Goal: Task Accomplishment & Management: Manage account settings

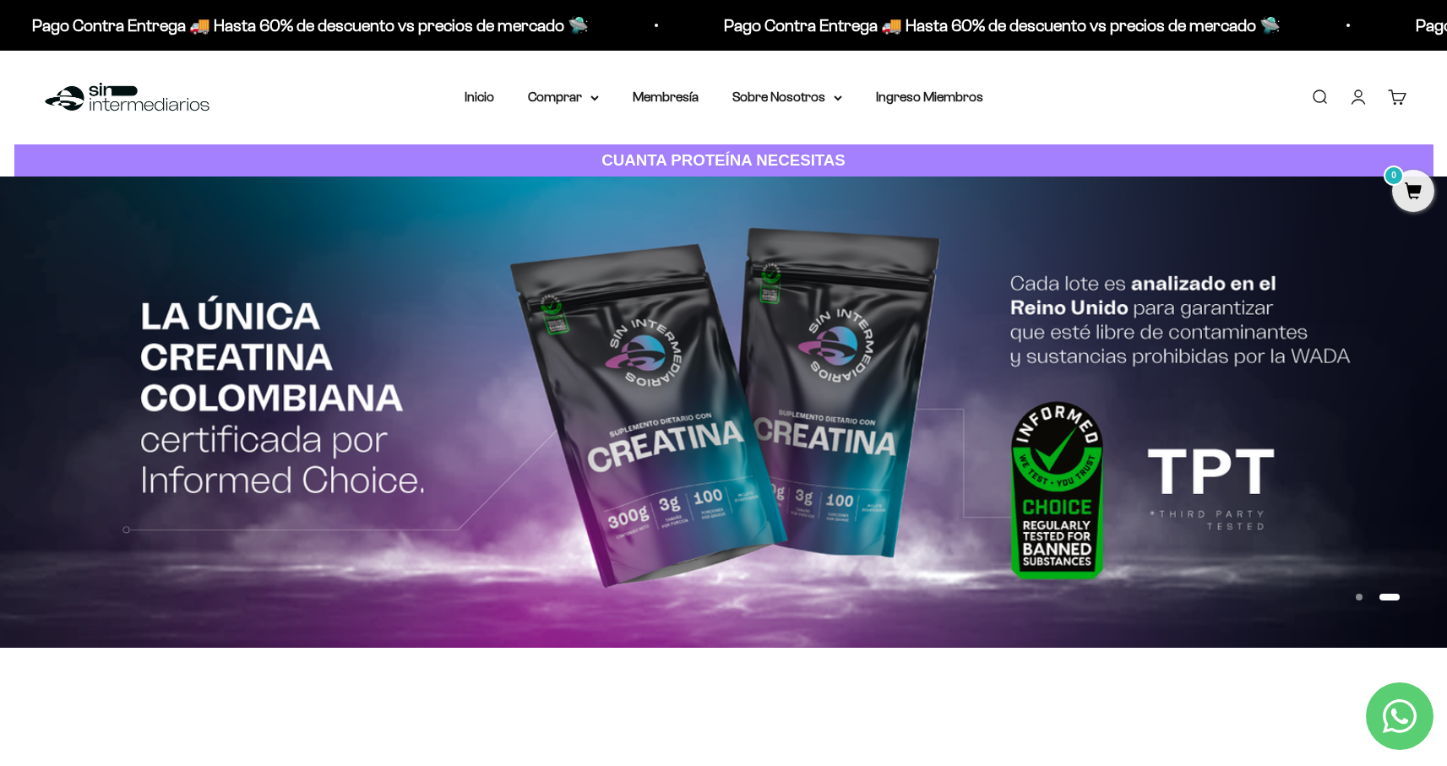
click at [1368, 90] on link "Iniciar sesión" at bounding box center [1358, 97] width 19 height 19
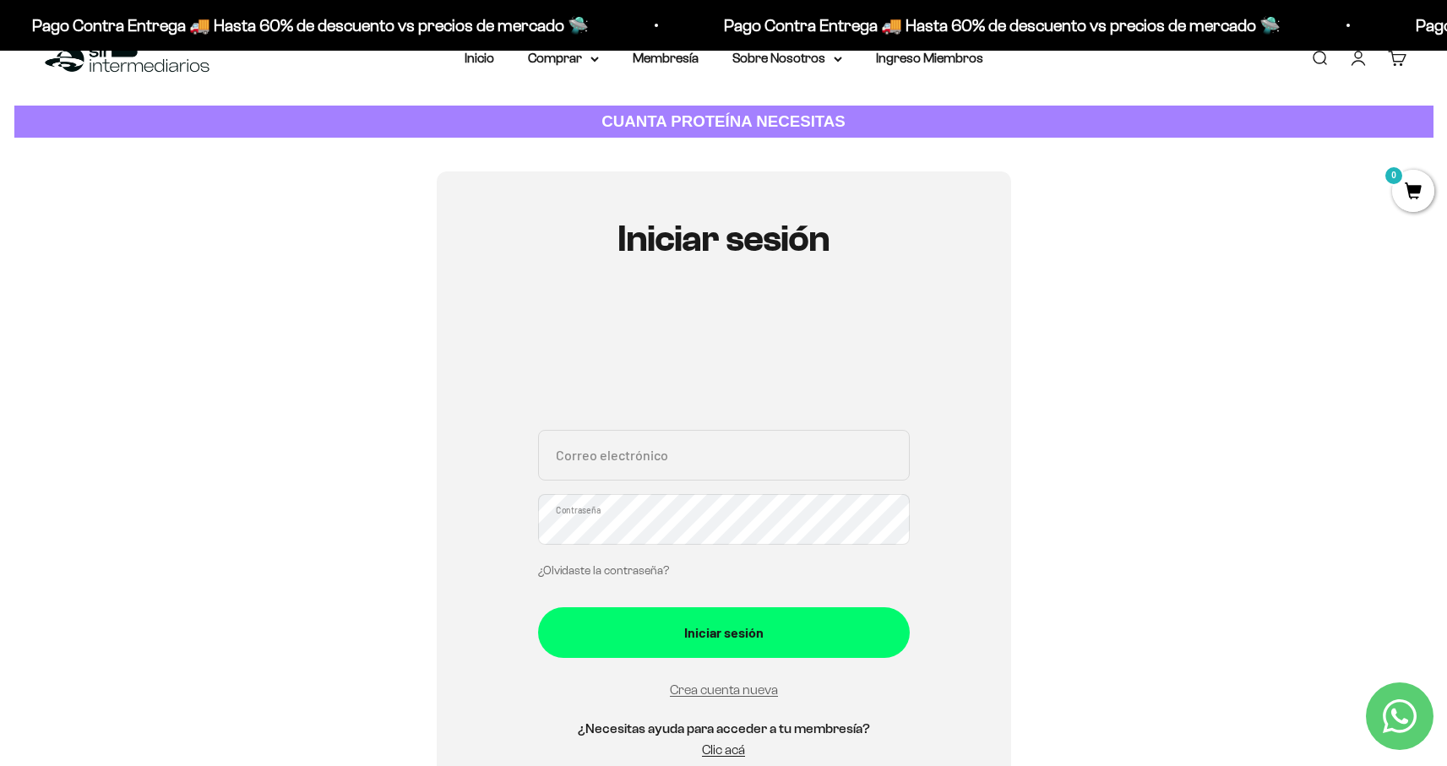
scroll to position [54, 0]
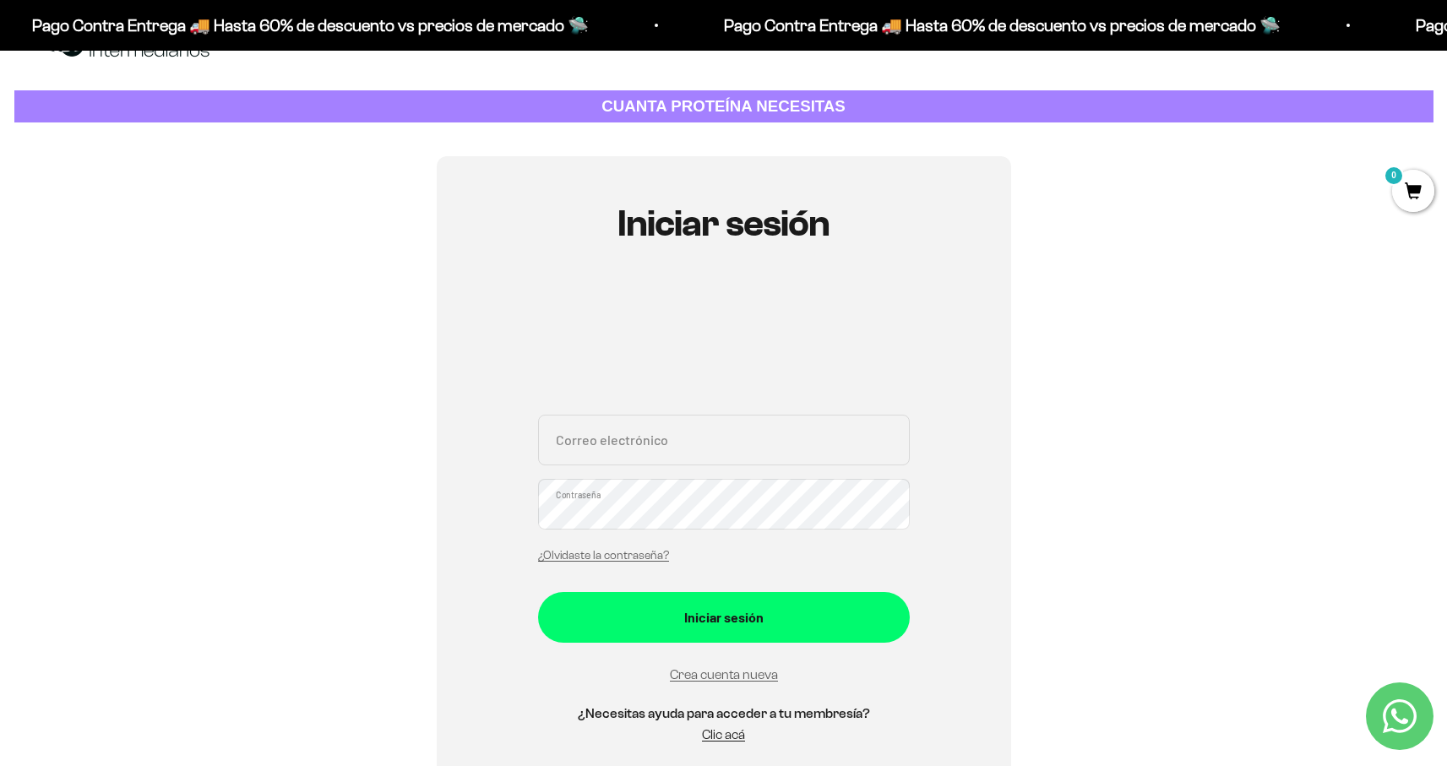
type input "[EMAIL_ADDRESS][DOMAIN_NAME]"
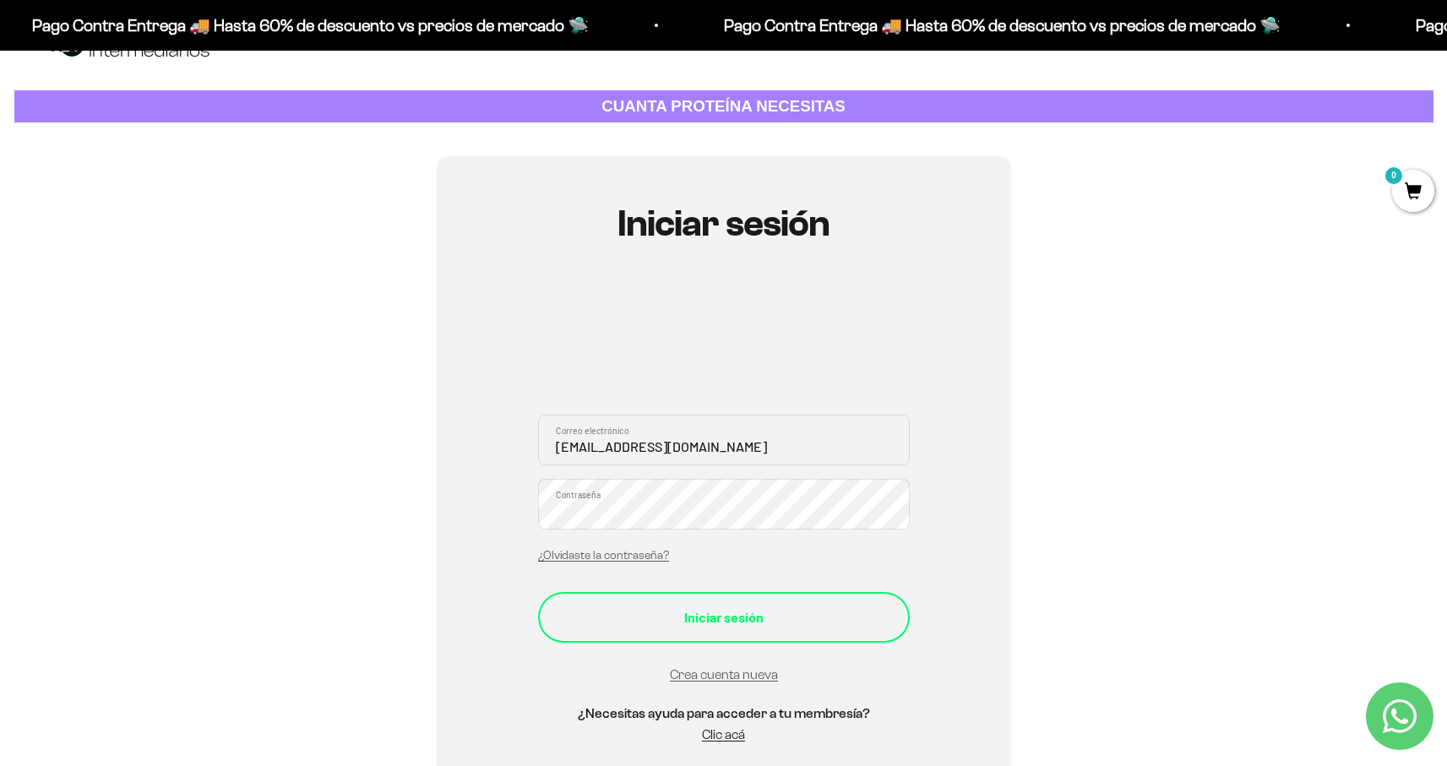
click at [736, 613] on div "Iniciar sesión" at bounding box center [724, 618] width 304 height 22
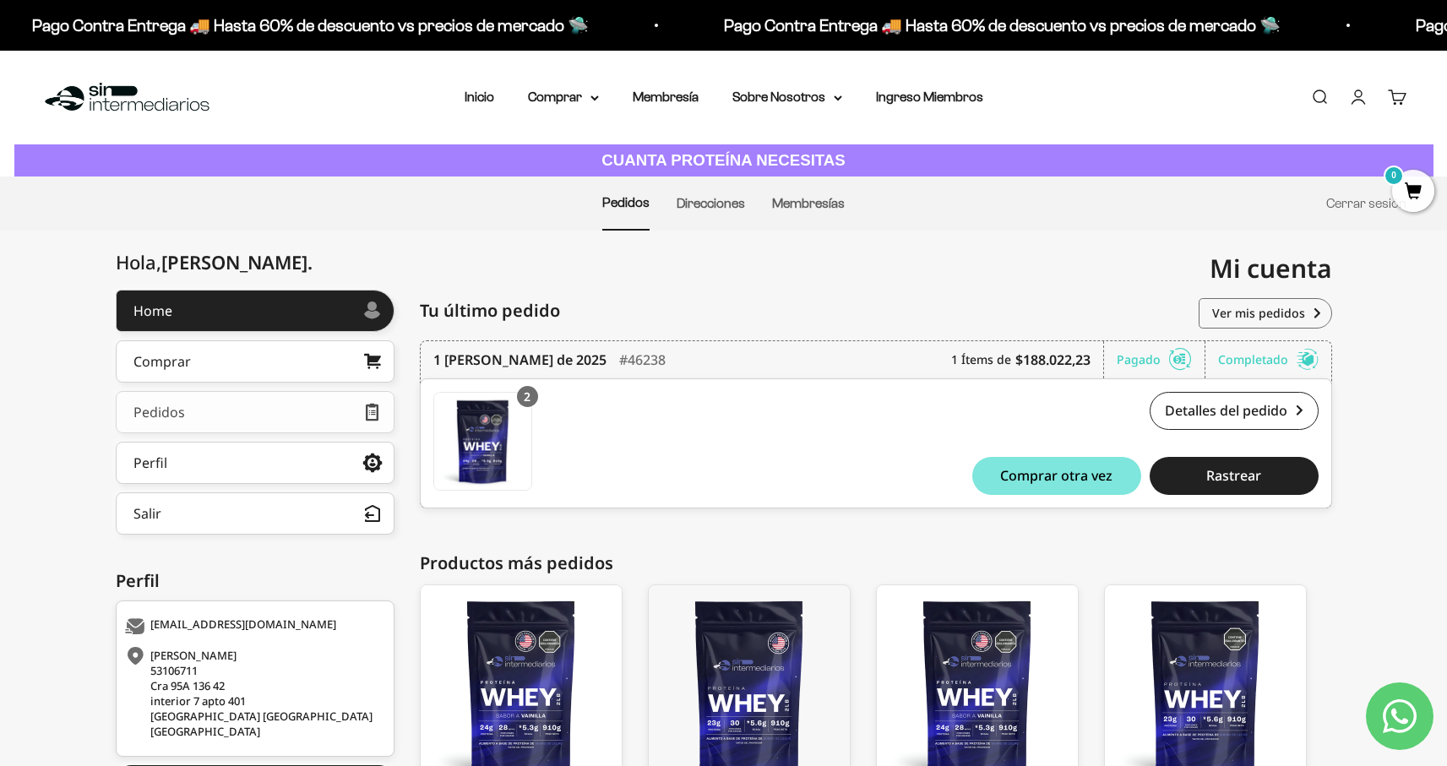
click at [209, 418] on link "Pedidos" at bounding box center [255, 412] width 279 height 42
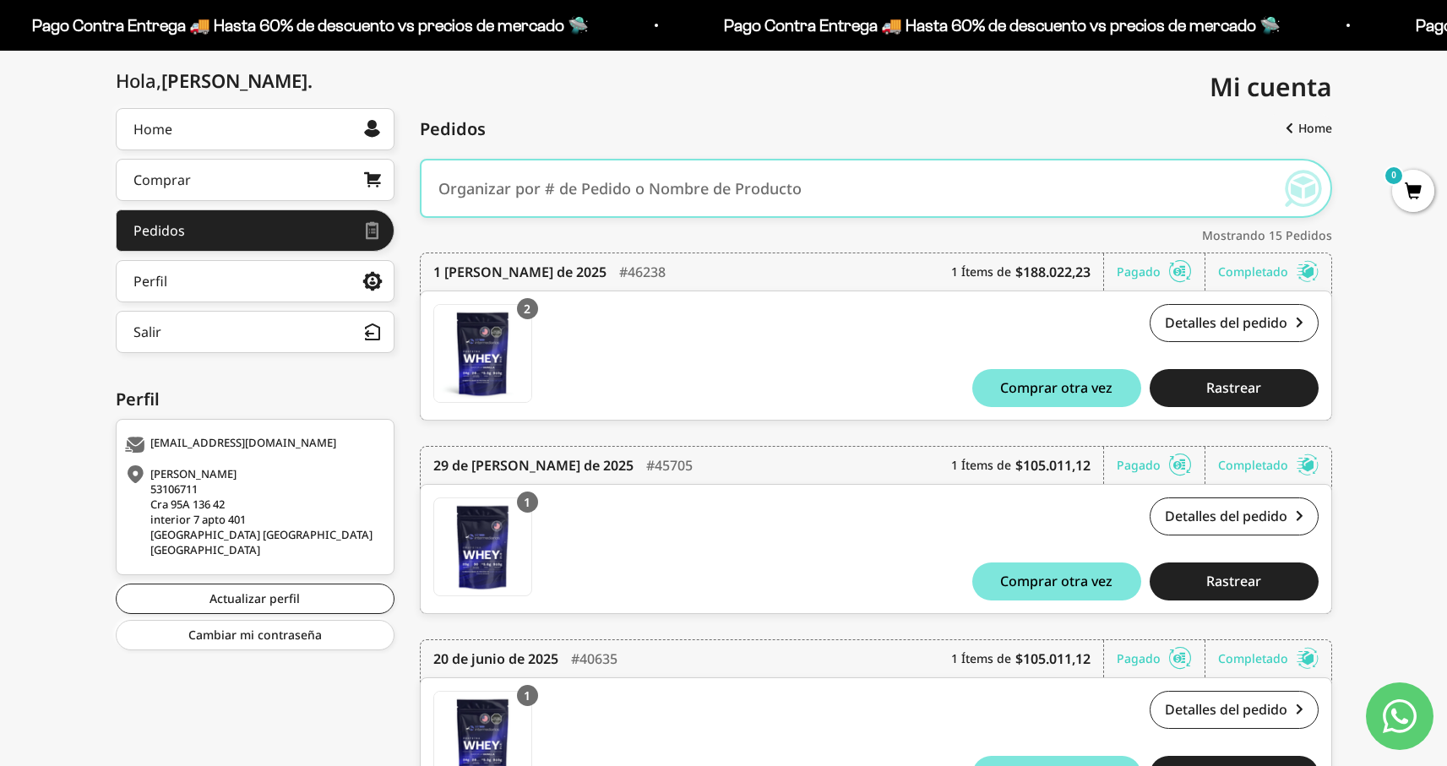
scroll to position [173, 0]
